Goal: Task Accomplishment & Management: Complete application form

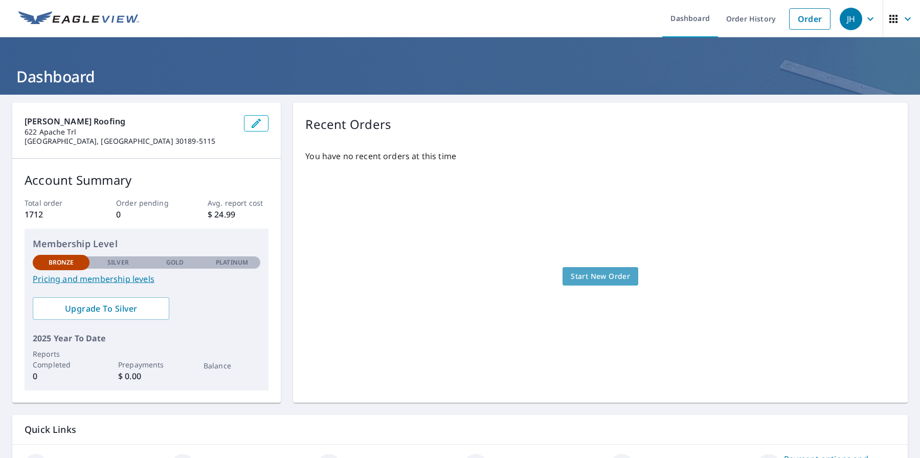
click at [596, 272] on span "Start New Order" at bounding box center [600, 276] width 59 height 13
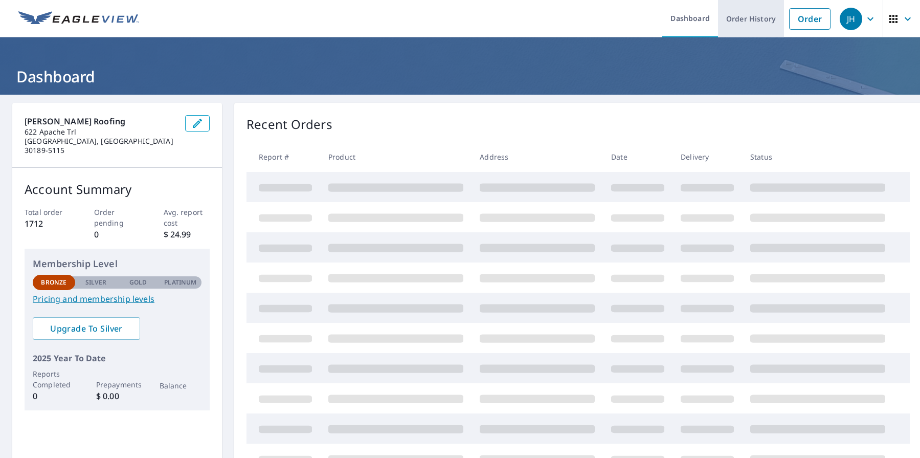
click at [763, 29] on link "Order History" at bounding box center [751, 18] width 66 height 37
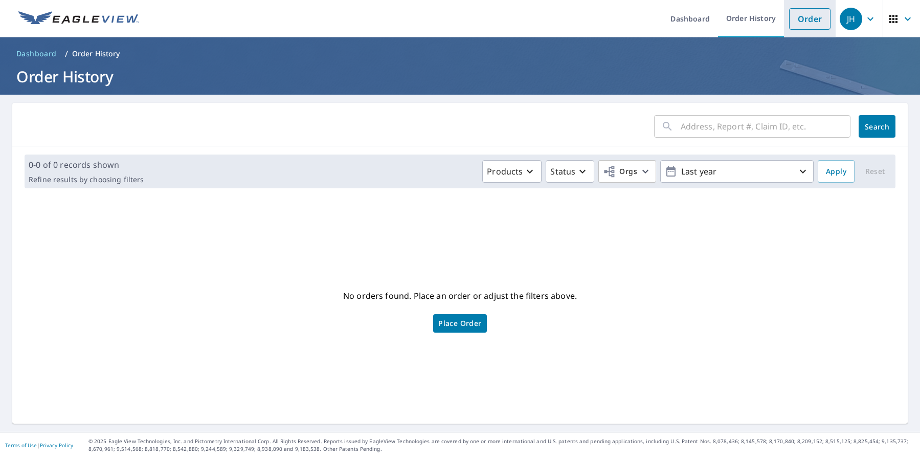
click at [802, 26] on link "Order" at bounding box center [809, 18] width 41 height 21
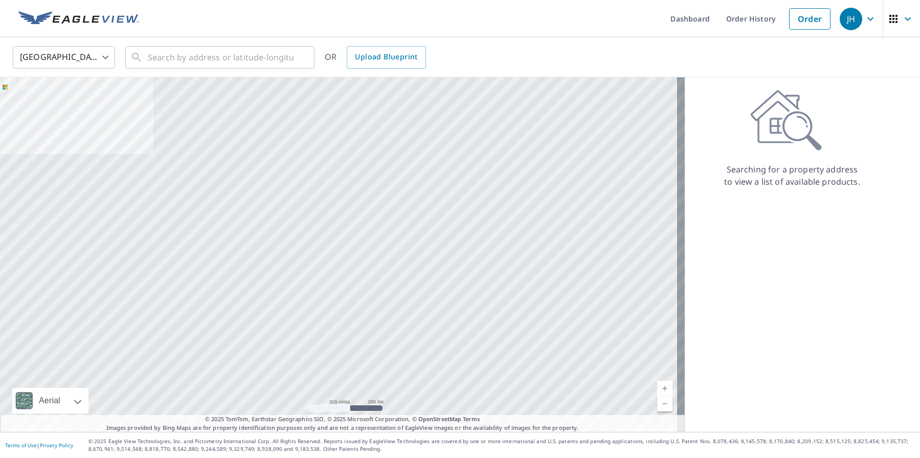
click at [58, 24] on img at bounding box center [78, 18] width 121 height 15
